Goal: Task Accomplishment & Management: Manage account settings

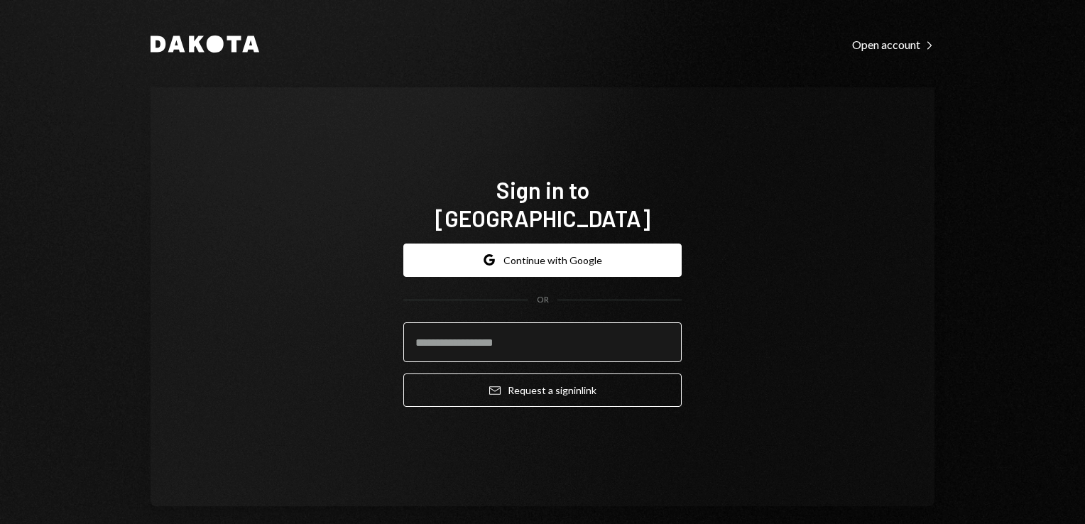
drag, startPoint x: 0, startPoint y: 0, endPoint x: 442, endPoint y: 322, distance: 547.1
click at [442, 322] on input "email" at bounding box center [542, 342] width 278 height 40
type input "**********"
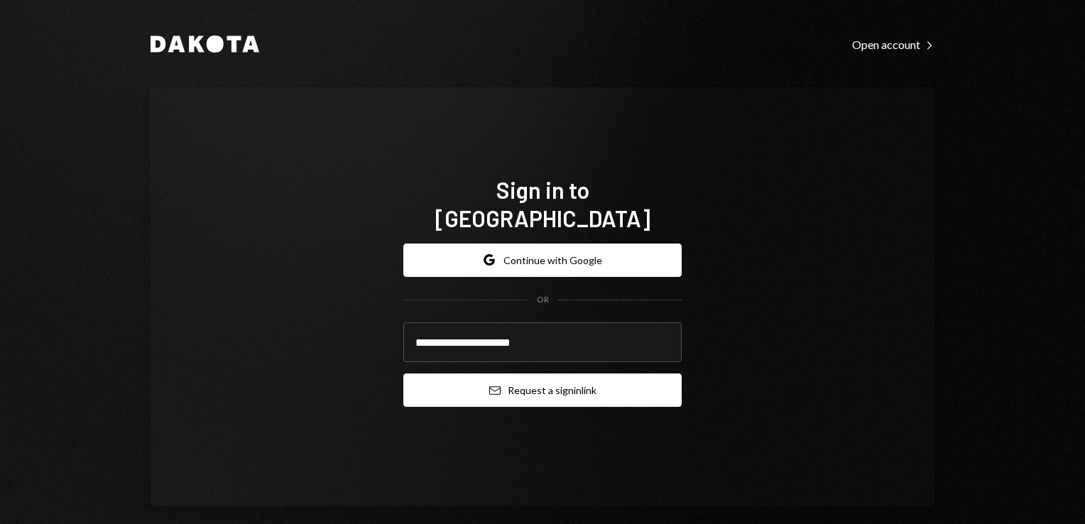
click at [511, 382] on button "Email Request a sign in link" at bounding box center [542, 390] width 278 height 33
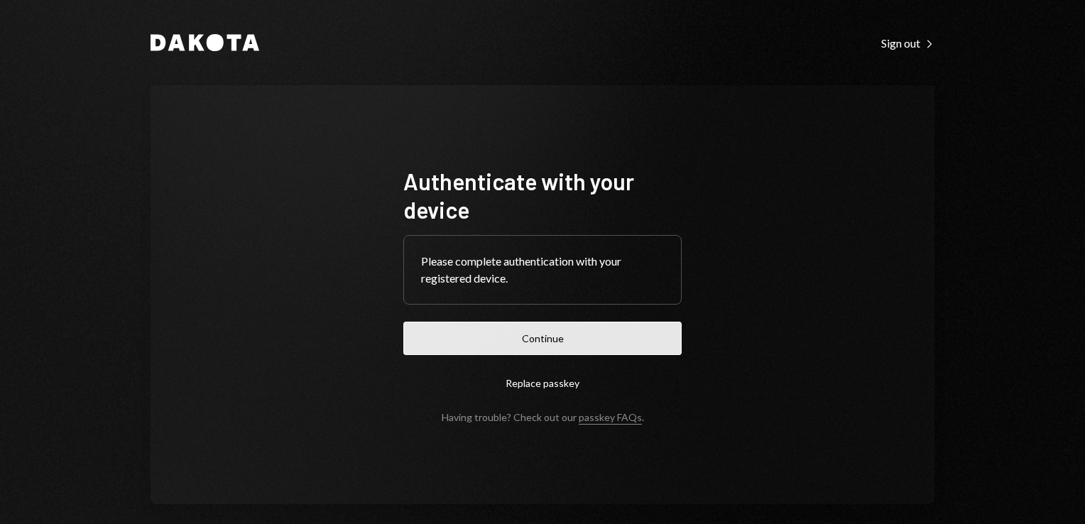
click at [475, 340] on button "Continue" at bounding box center [542, 338] width 278 height 33
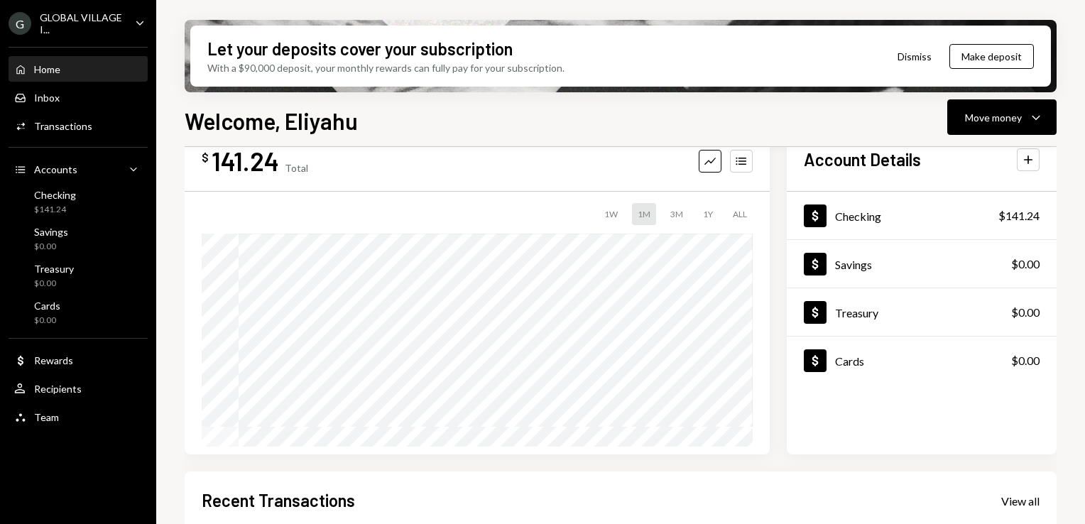
scroll to position [43, 0]
click at [40, 120] on div "Activities Transactions" at bounding box center [53, 126] width 78 height 13
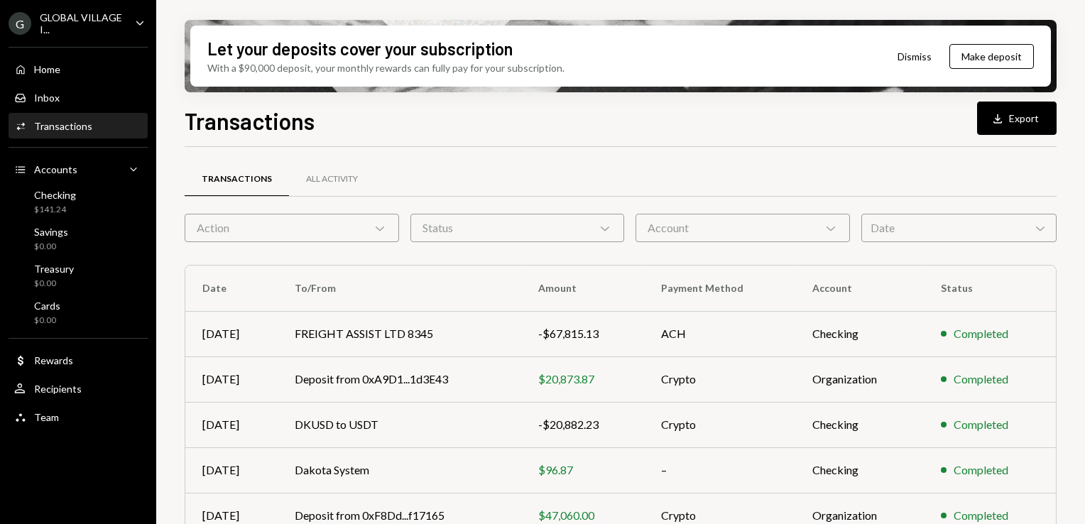
click at [1043, 231] on icon "Chevron Down" at bounding box center [1040, 228] width 14 height 14
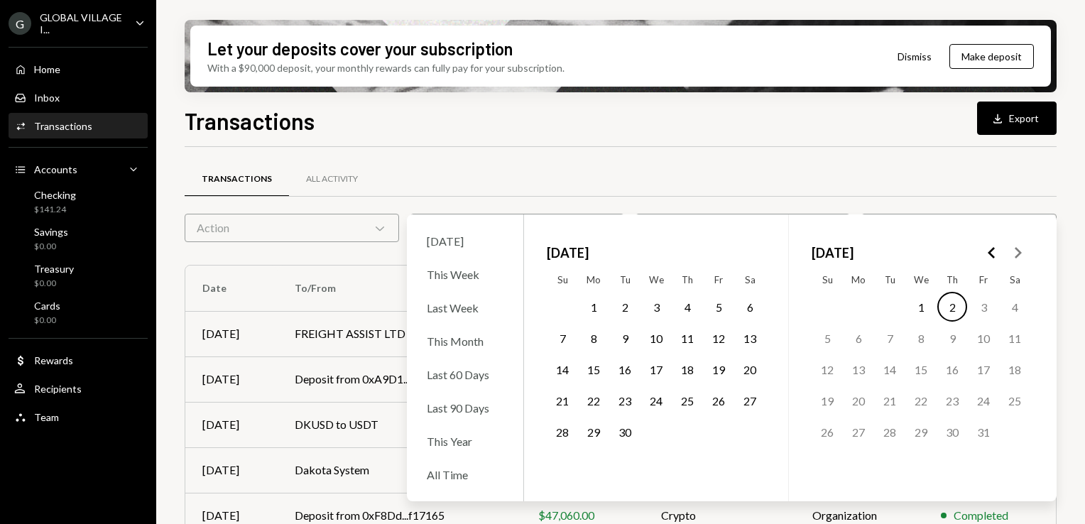
click at [588, 306] on button "1" at bounding box center [594, 307] width 30 height 30
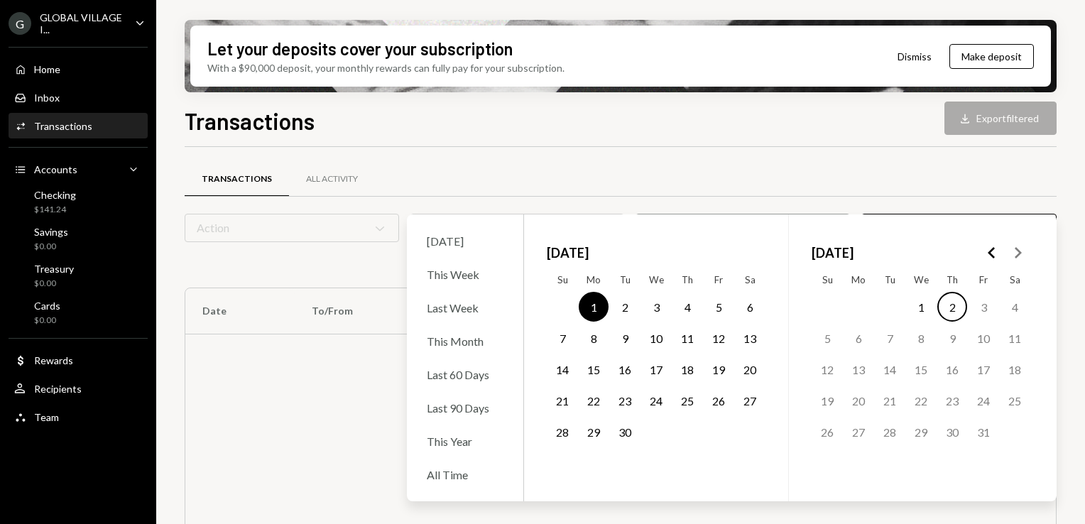
click at [626, 437] on button "30" at bounding box center [625, 432] width 30 height 30
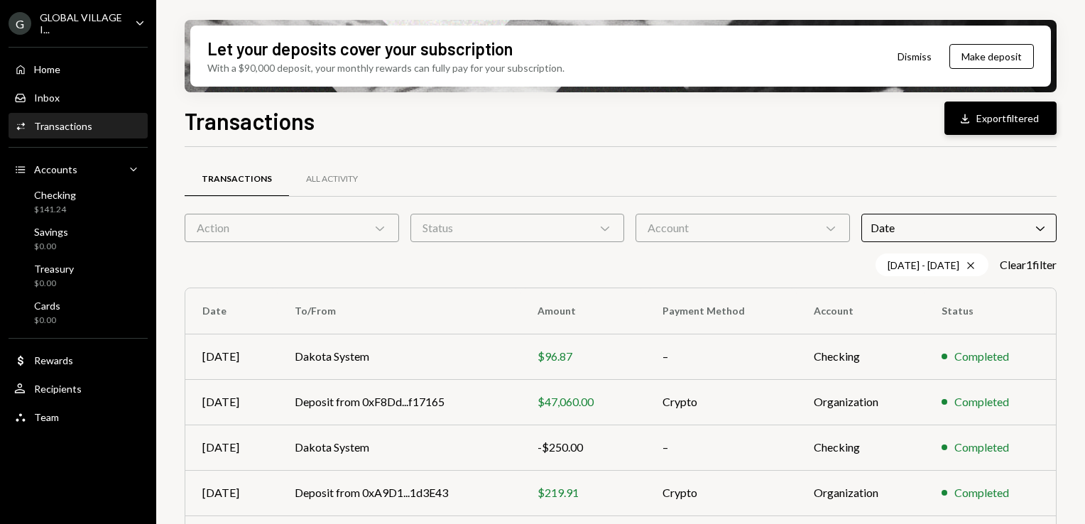
click at [972, 117] on div "Download" at bounding box center [967, 119] width 18 height 14
click at [969, 262] on icon at bounding box center [970, 265] width 6 height 6
